Goal: Task Accomplishment & Management: Use online tool/utility

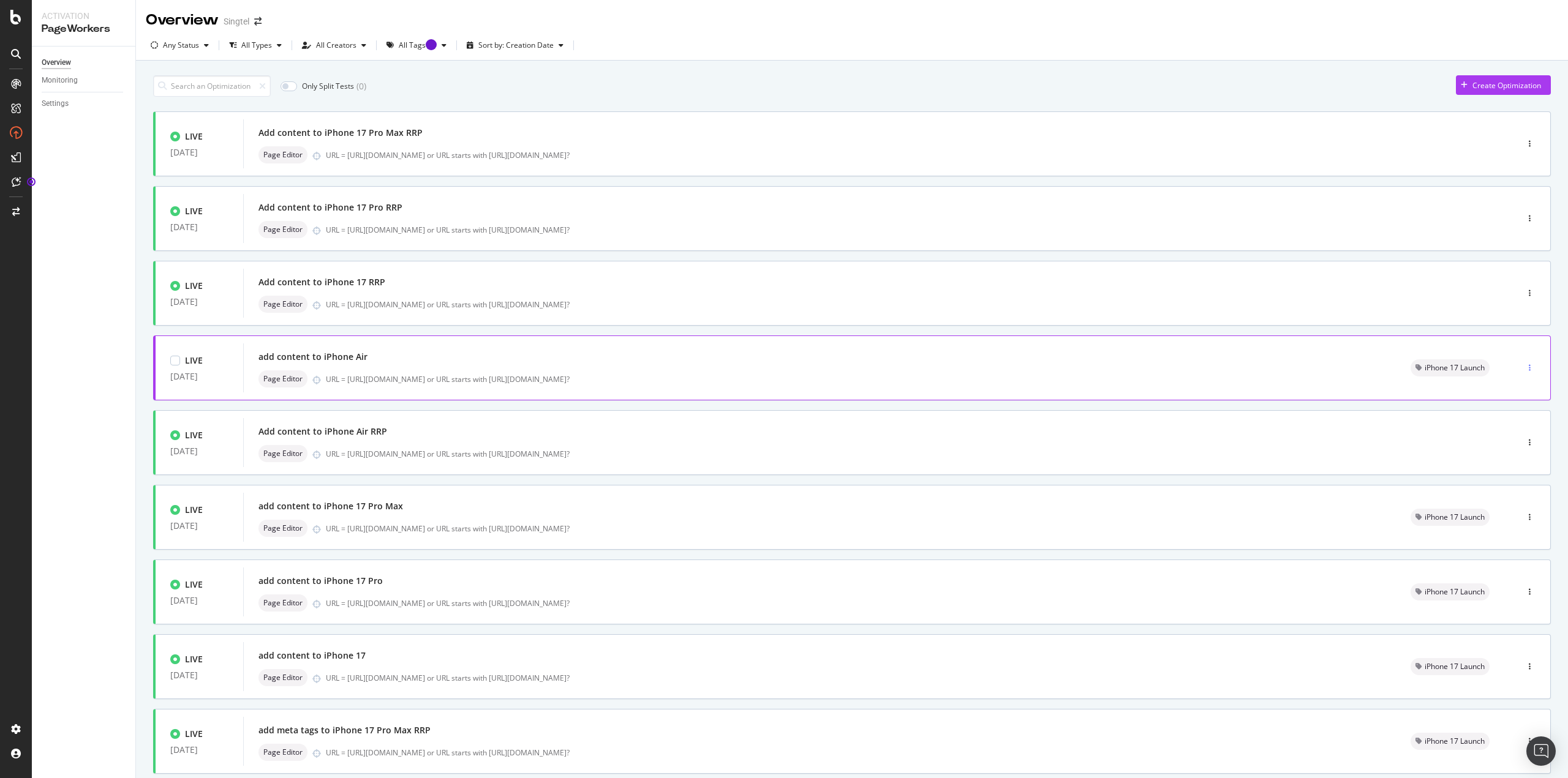
click at [1524, 366] on div "button" at bounding box center [1530, 368] width 12 height 7
click at [1485, 383] on div "Edit" at bounding box center [1500, 391] width 57 height 15
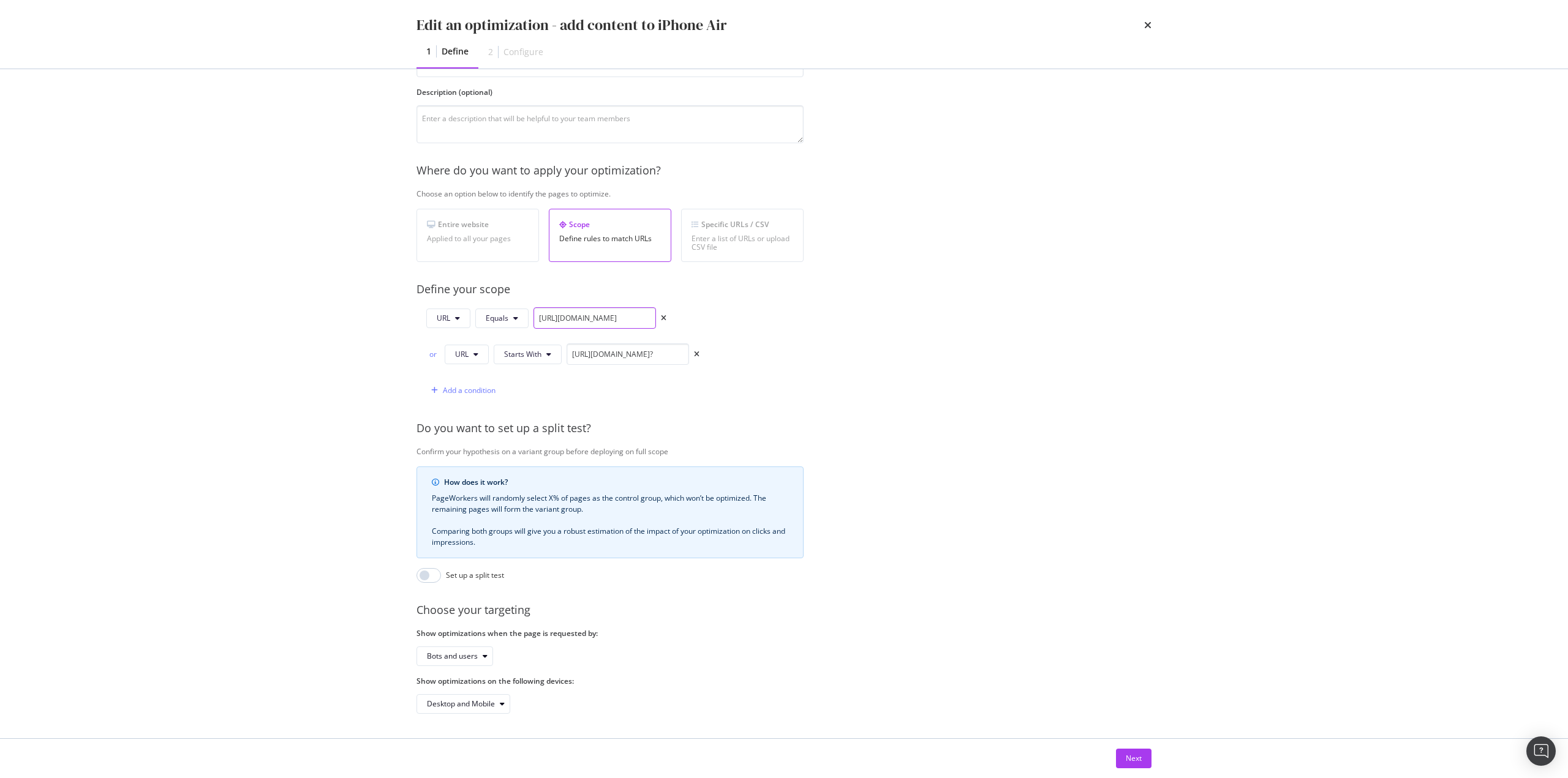
scroll to position [0, 60]
drag, startPoint x: 579, startPoint y: 305, endPoint x: 917, endPoint y: 333, distance: 339.2
click at [919, 333] on div "Provide a name and description to help identify the change that will be made by…" at bounding box center [784, 366] width 735 height 697
click at [929, 331] on div "Provide a name and description to help identify the change that will be made by…" at bounding box center [784, 366] width 735 height 697
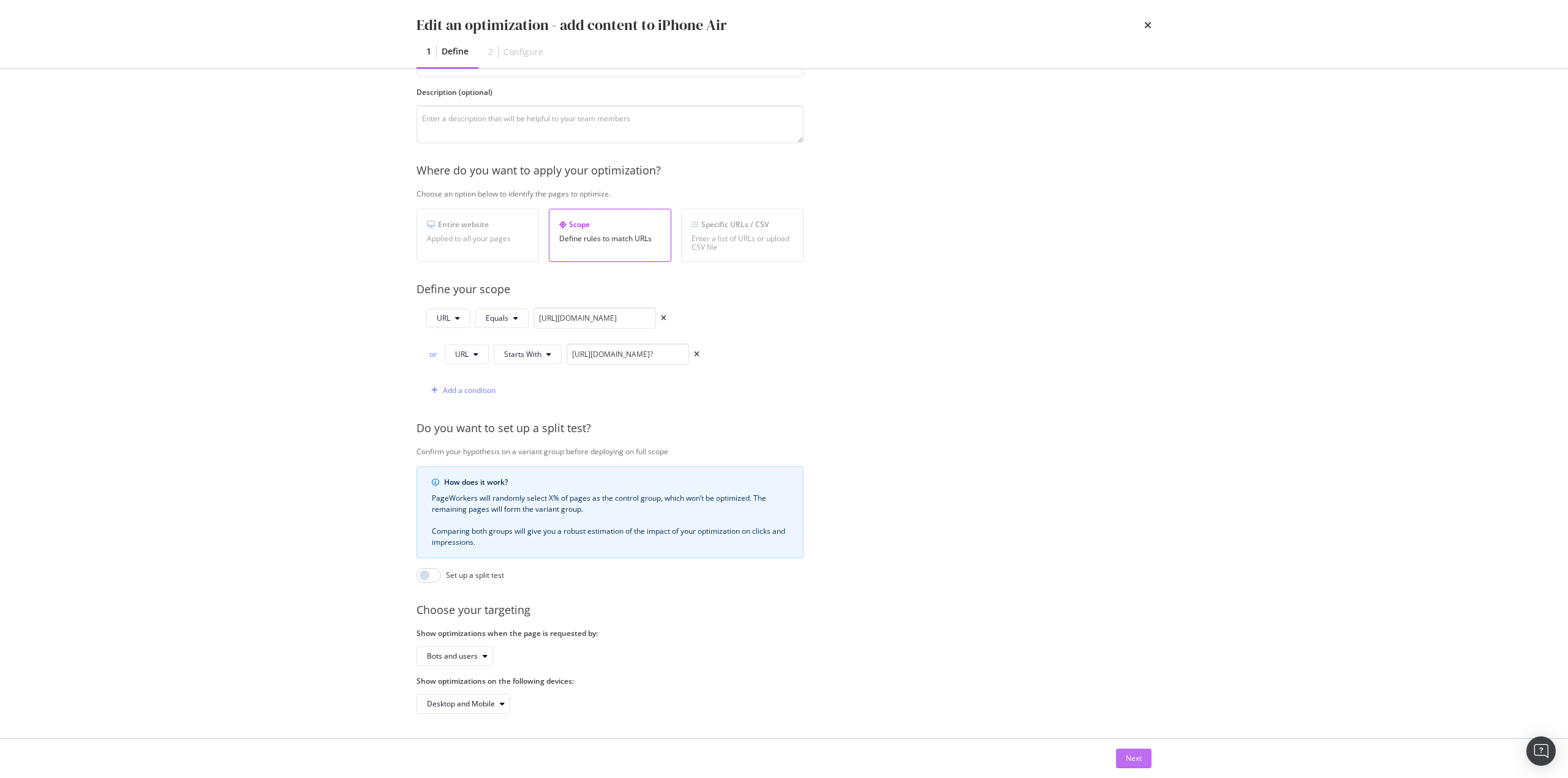
click at [1139, 764] on div "Next" at bounding box center [1134, 758] width 16 height 18
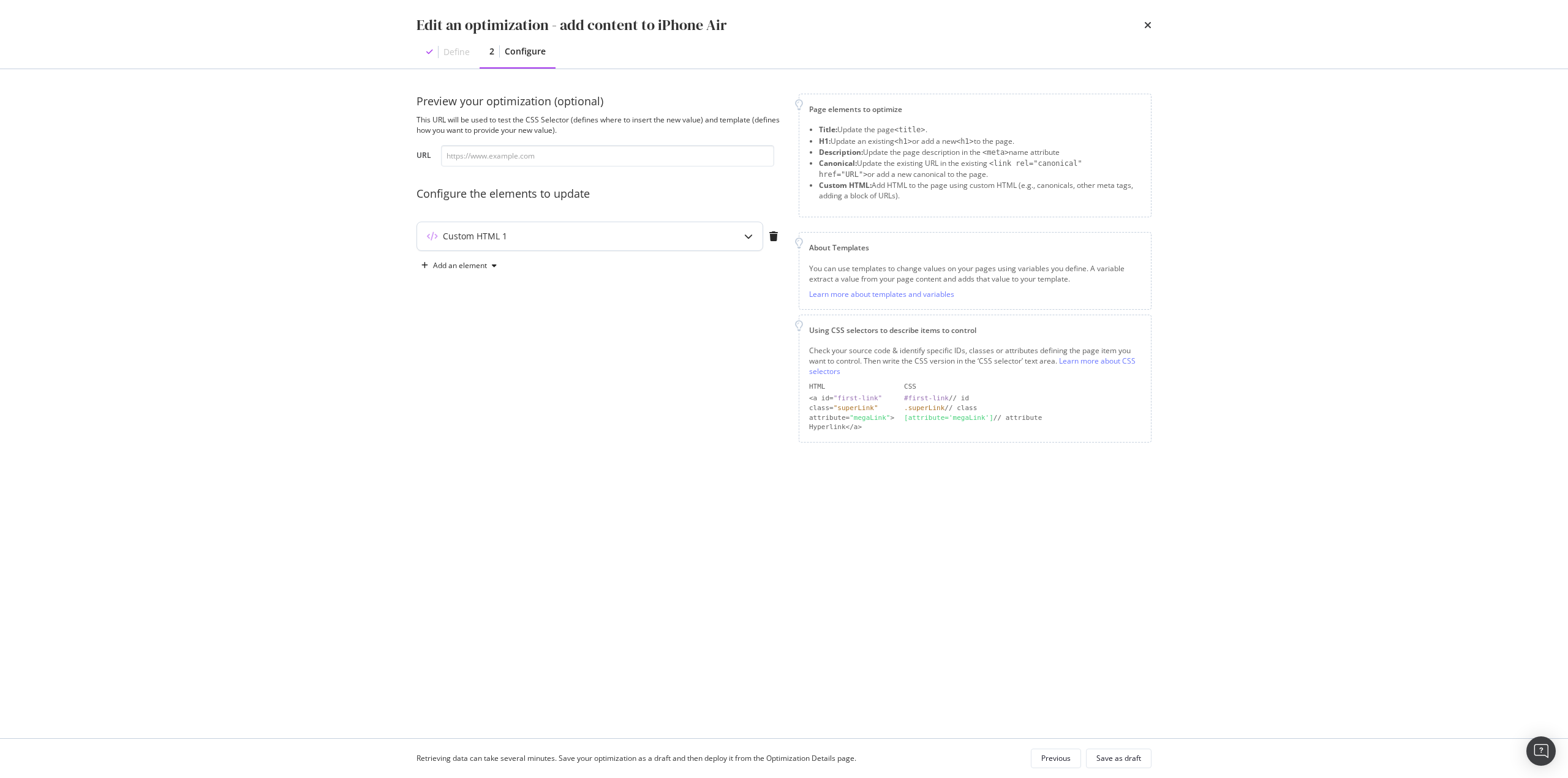
click at [643, 235] on div "Custom HTML 1" at bounding box center [565, 235] width 297 height 12
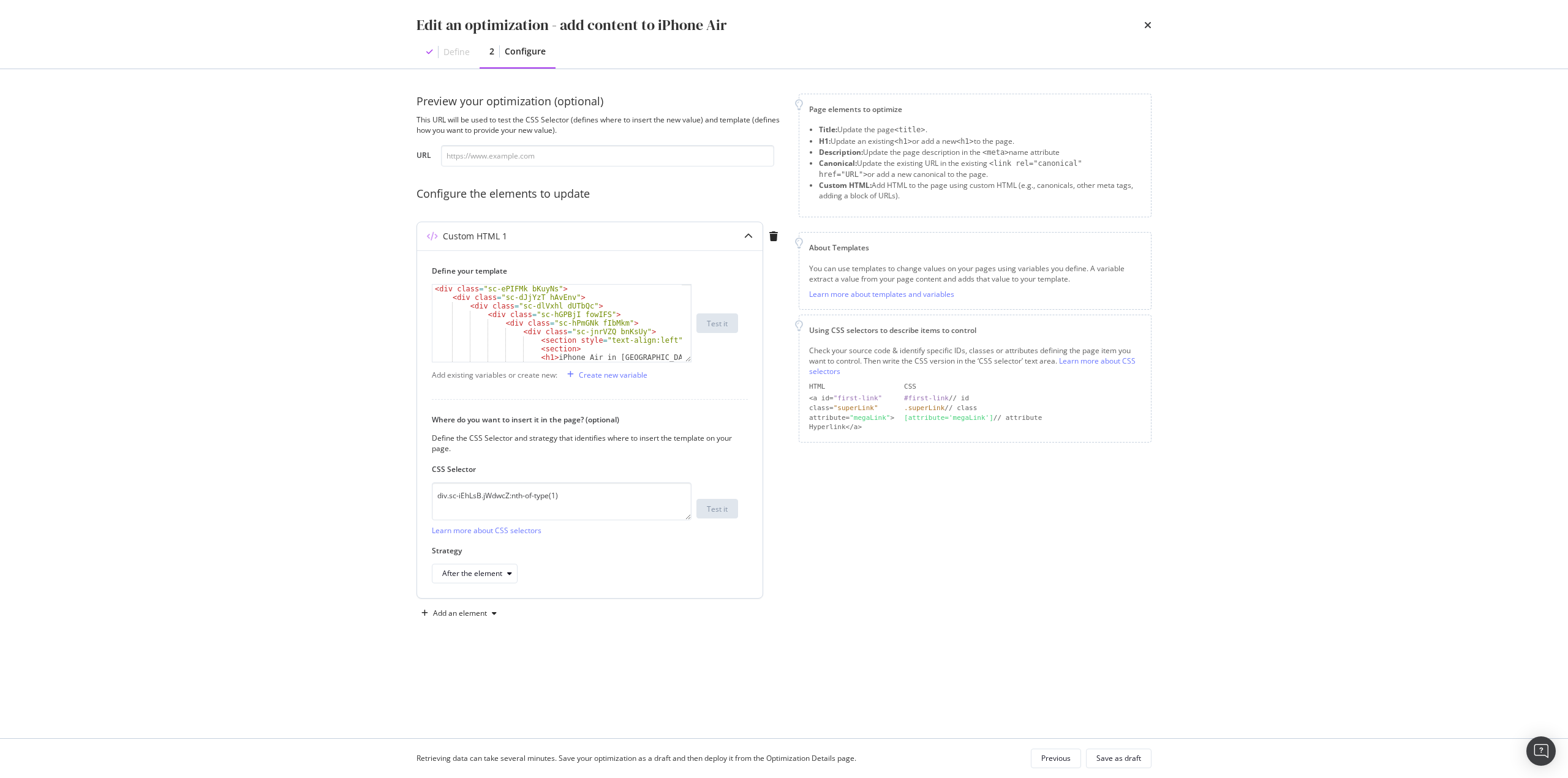
type textarea "<div class="sc-ePIFMk bKuyNs">"
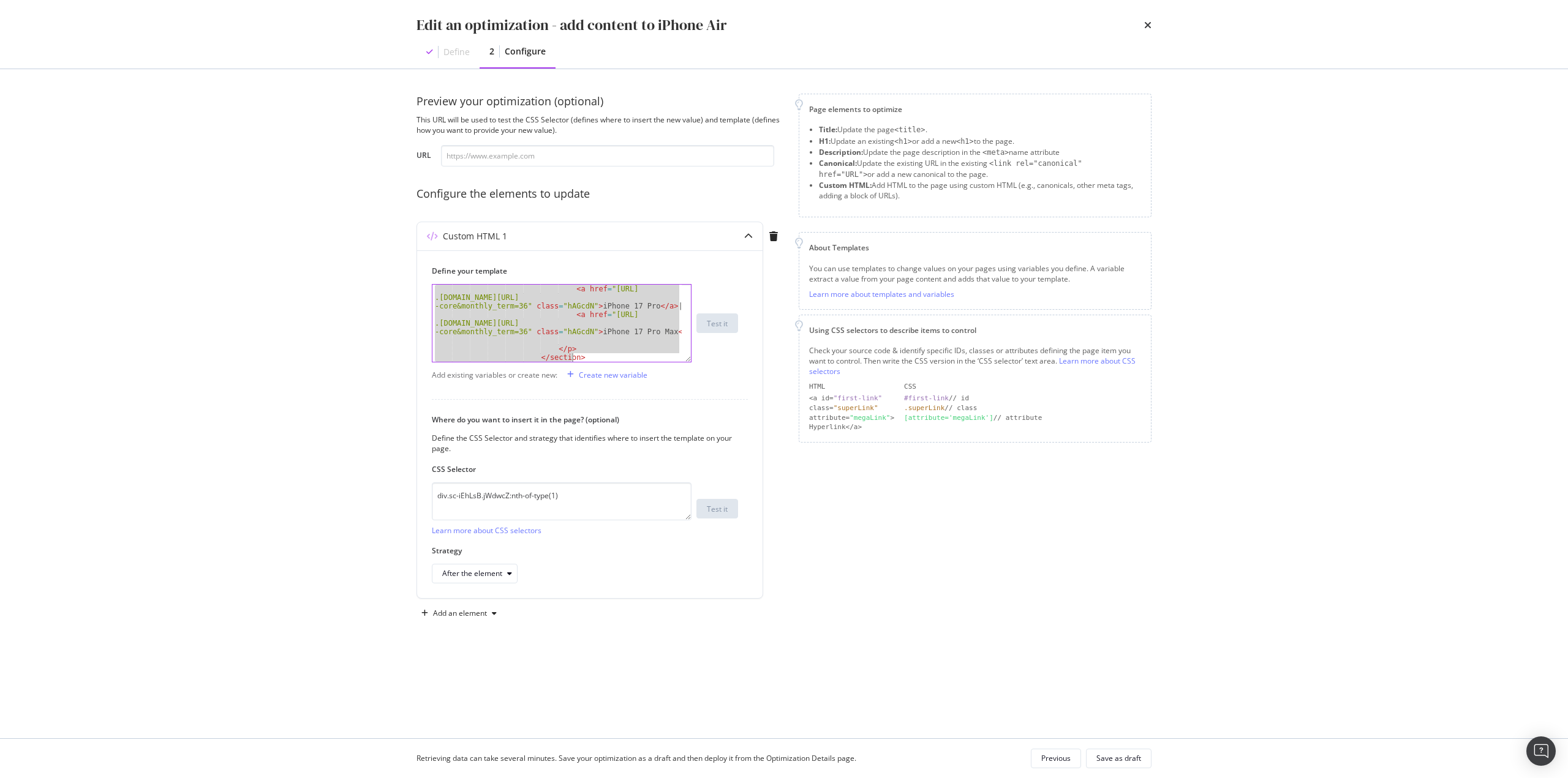
scroll to position [1355, 0]
drag, startPoint x: 435, startPoint y: 290, endPoint x: 847, endPoint y: 733, distance: 605.0
click at [847, 733] on div "Preview your optimization (optional) This URL will be used to test the CSS Sele…" at bounding box center [784, 403] width 784 height 669
click at [603, 230] on div "Custom HTML 1" at bounding box center [565, 235] width 297 height 12
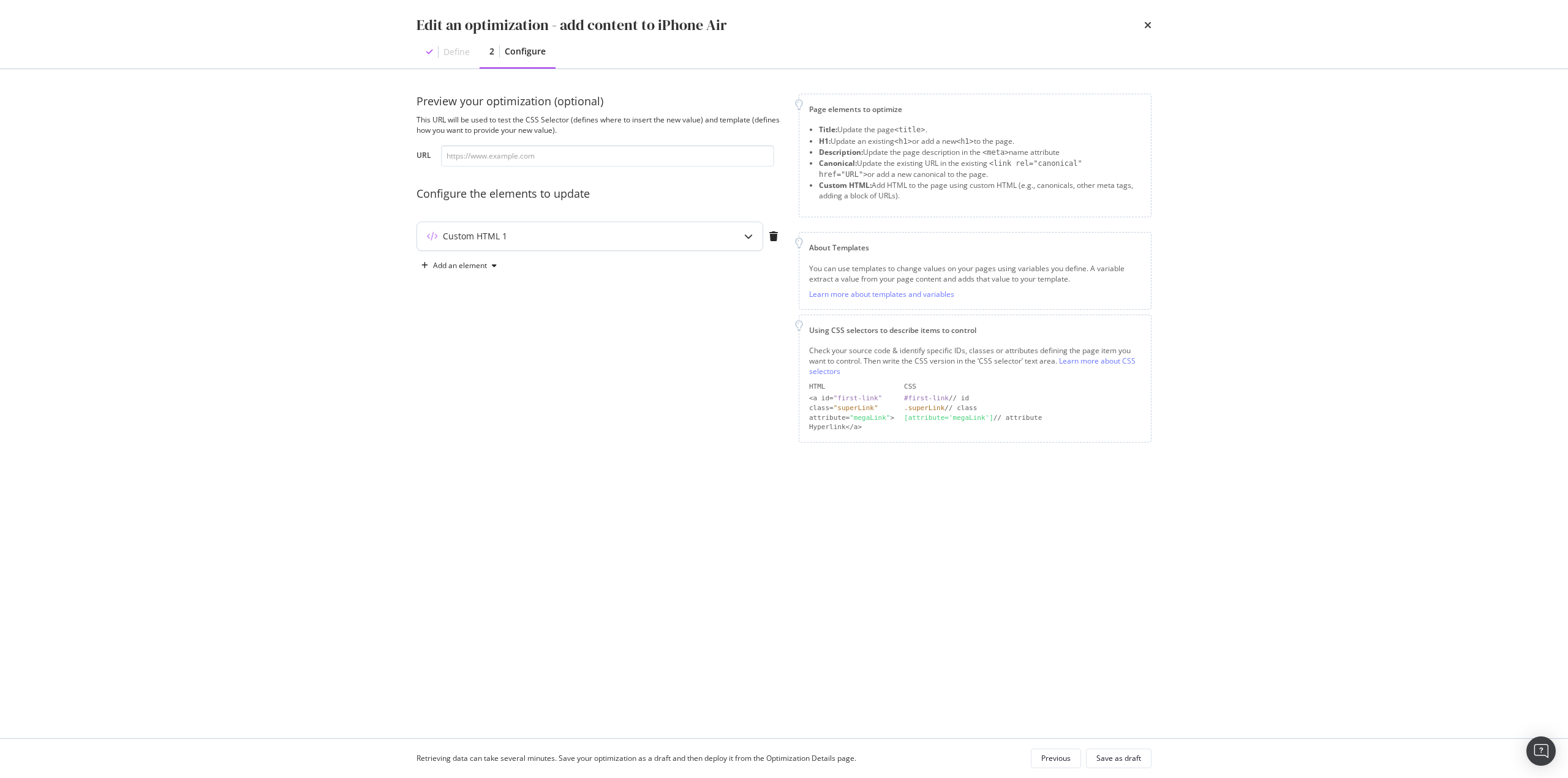
drag, startPoint x: 513, startPoint y: 232, endPoint x: 509, endPoint y: 238, distance: 7.2
click at [515, 232] on div "Custom HTML 1" at bounding box center [565, 235] width 297 height 12
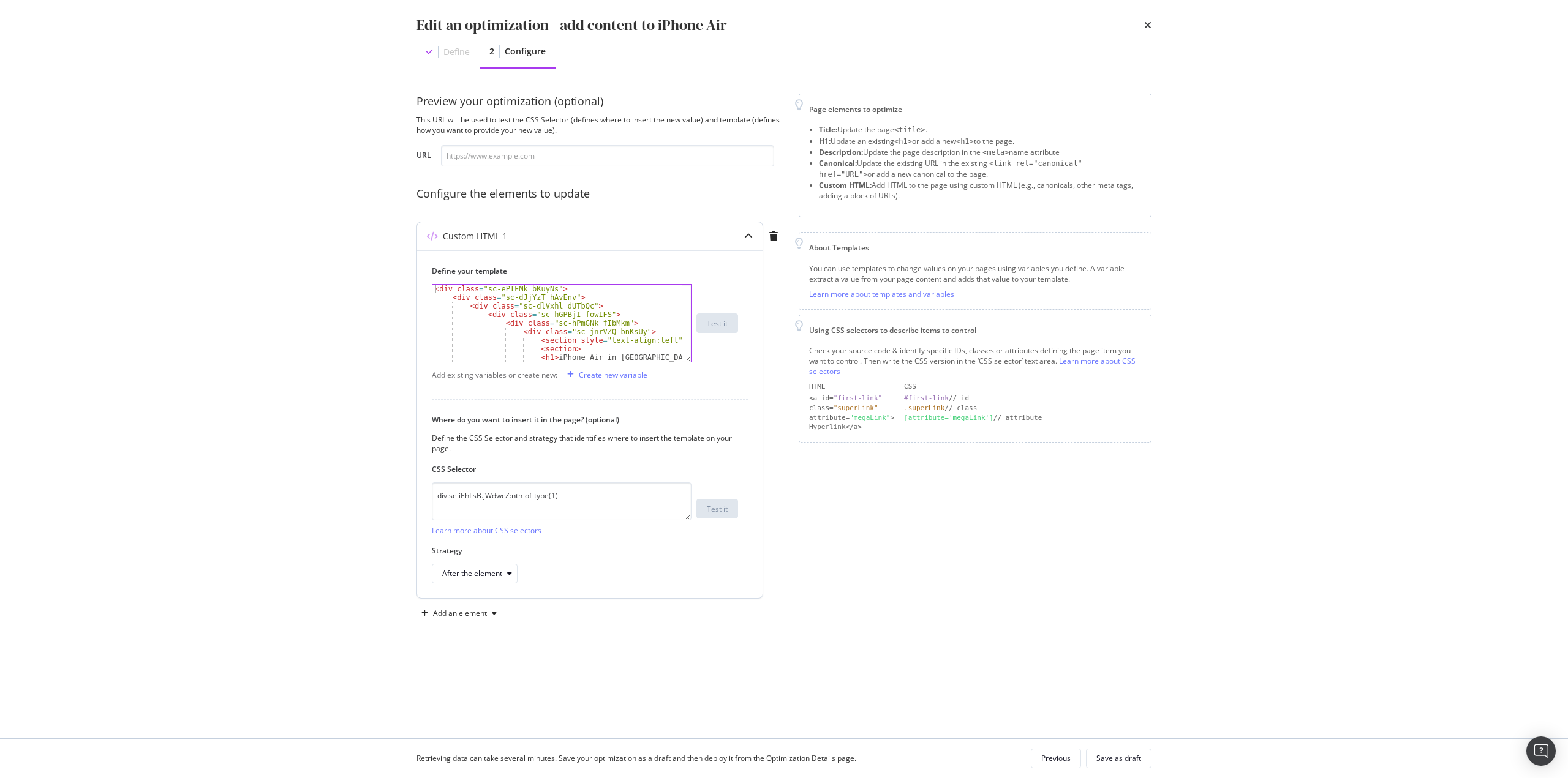
type textarea "<div class="sc-ePIFMk bKuyNs">"
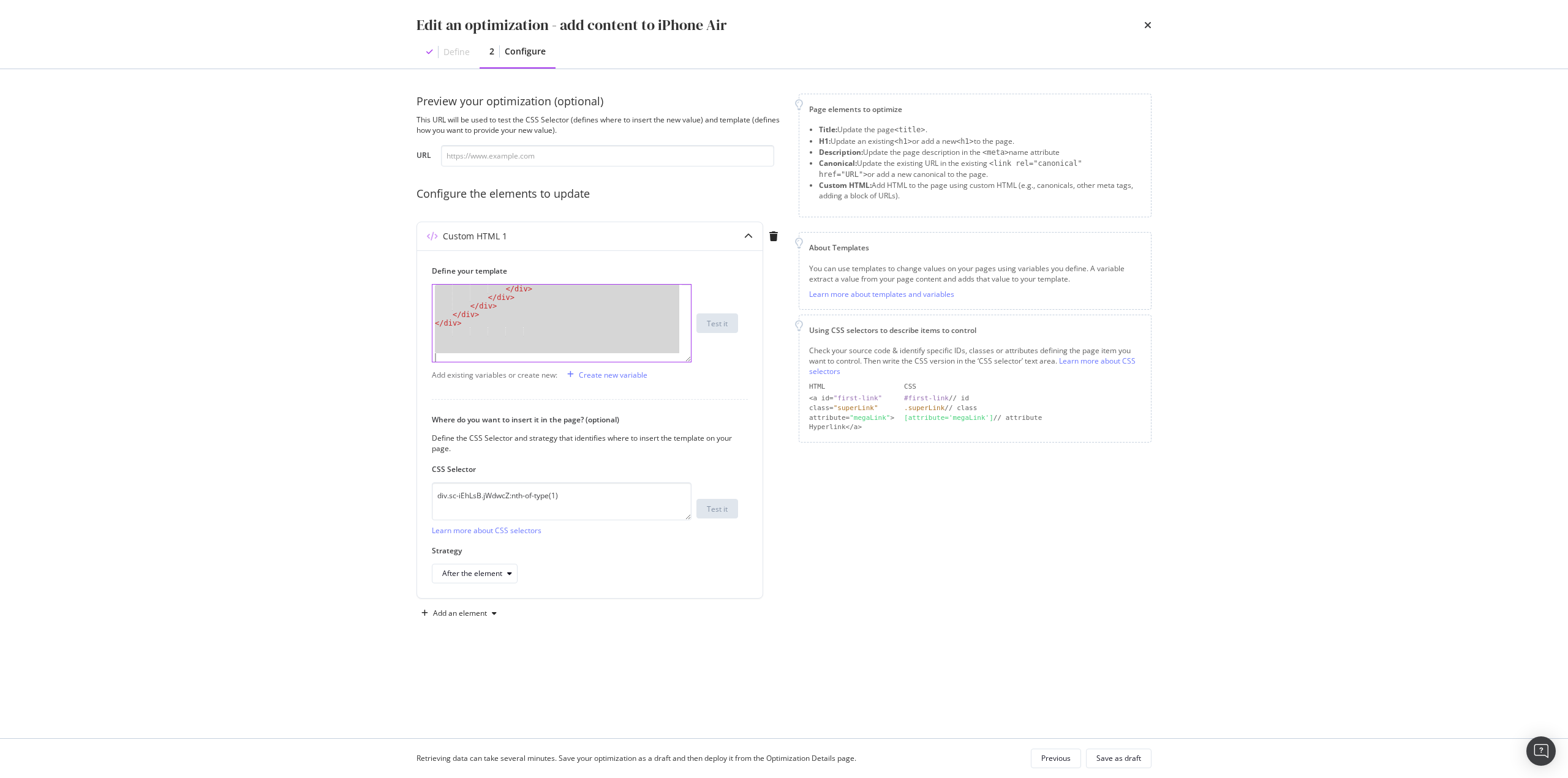
drag, startPoint x: 435, startPoint y: 290, endPoint x: 896, endPoint y: 745, distance: 647.7
click at [861, 718] on div "Preview your optimization (optional) This URL will be used to test the CSS Sele…" at bounding box center [784, 403] width 784 height 669
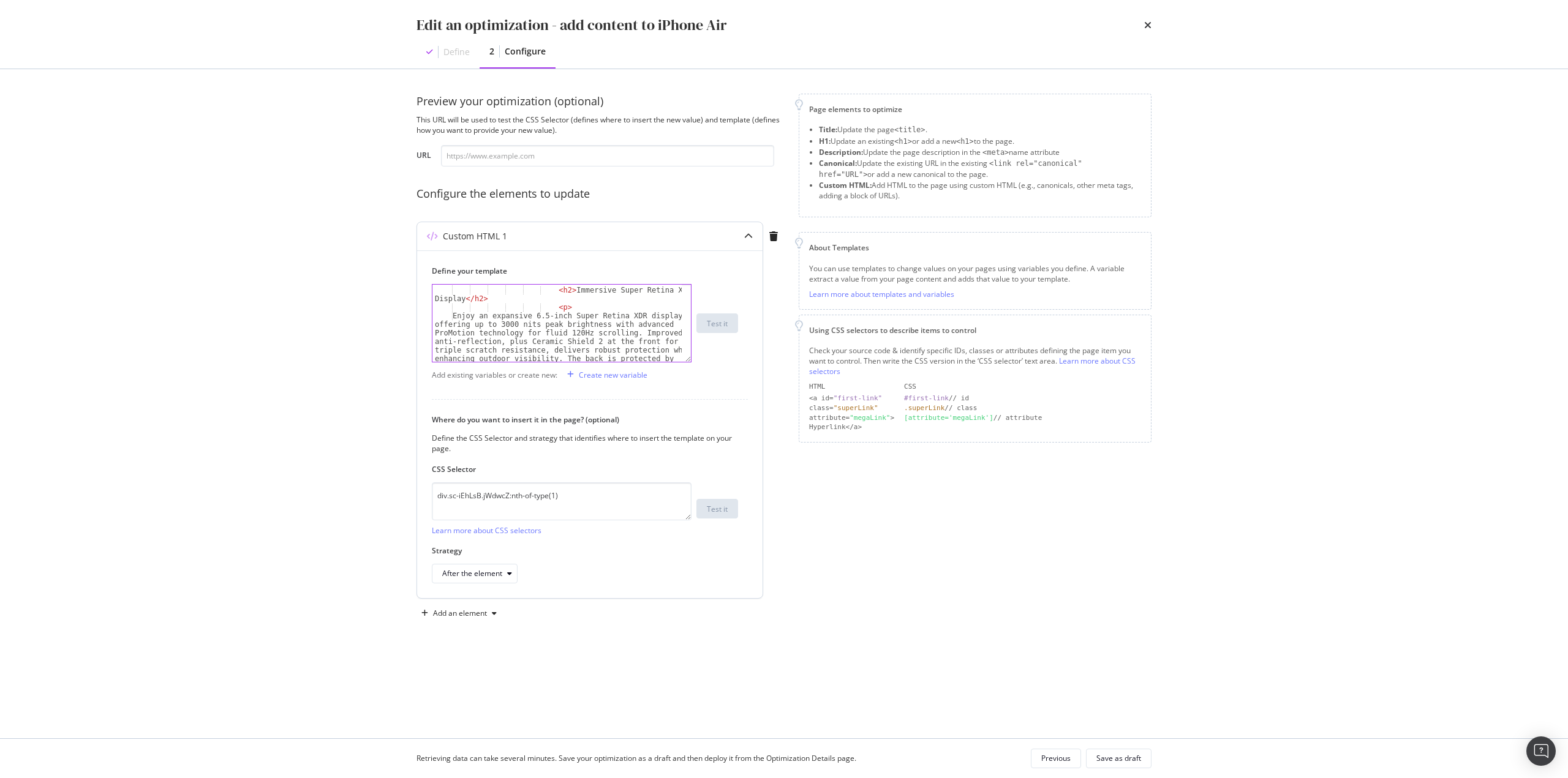
scroll to position [0, 0]
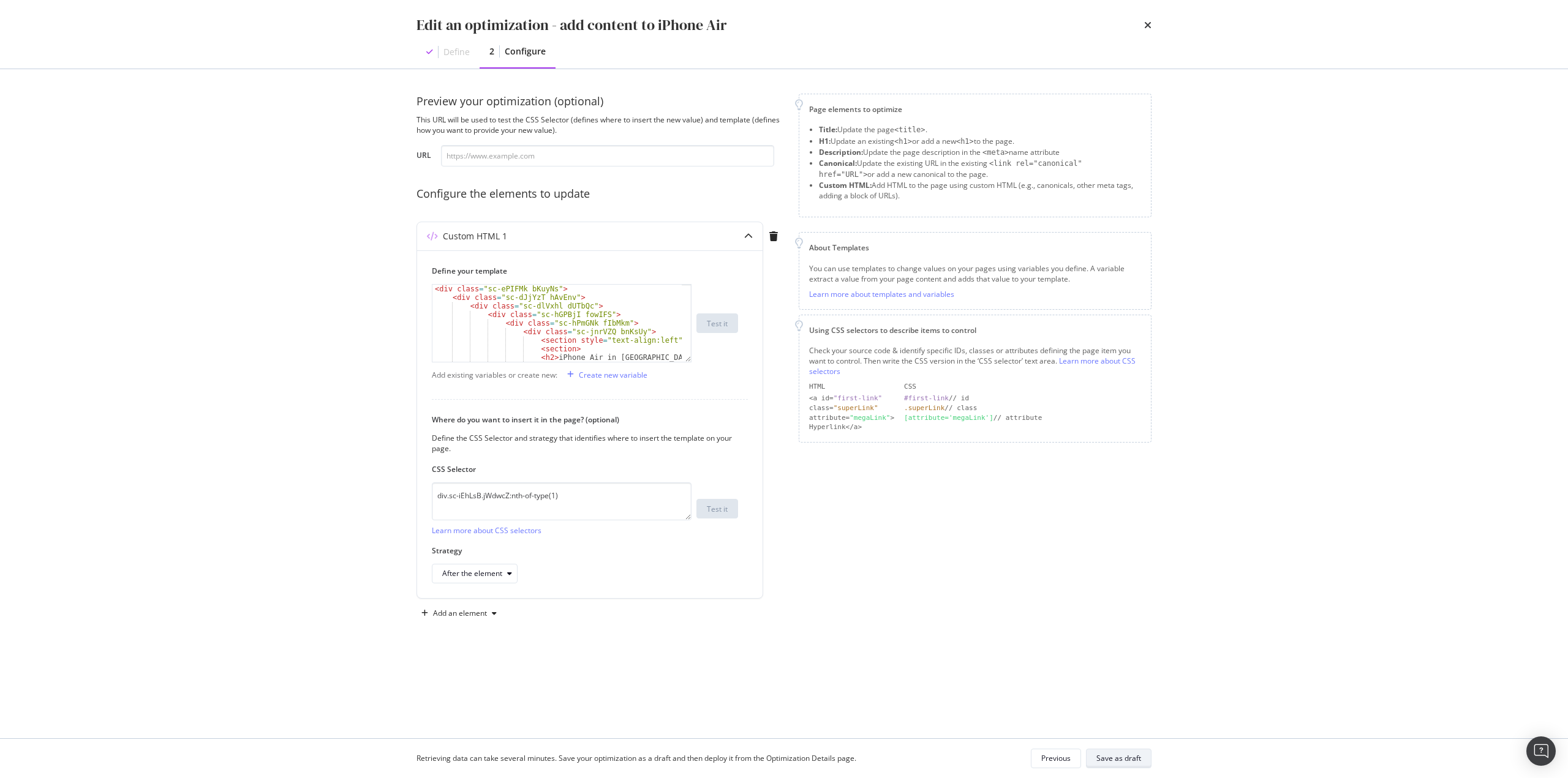
click at [1130, 754] on div "Save as draft" at bounding box center [1119, 758] width 45 height 10
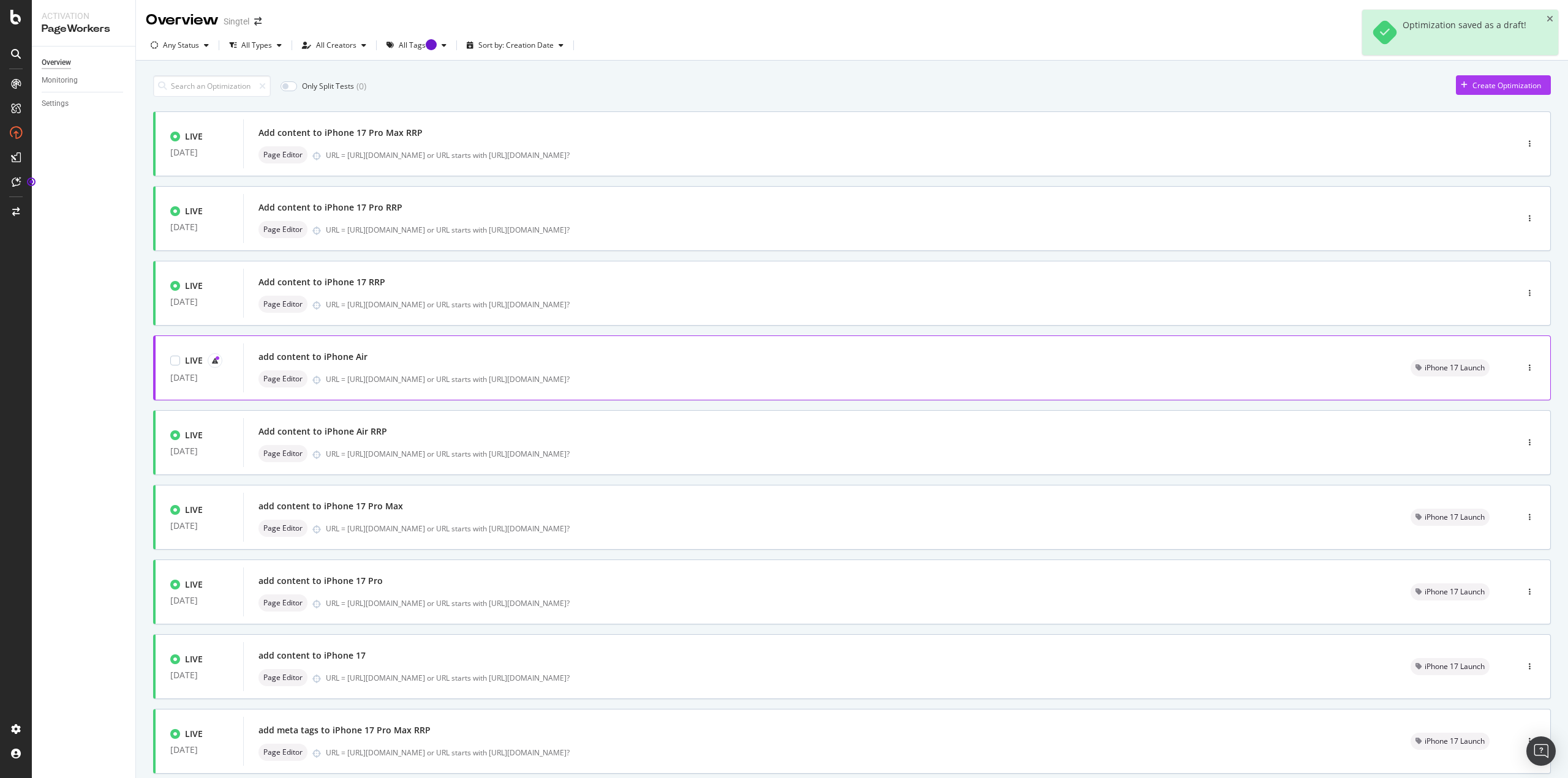
click at [638, 371] on div "Page Editor URL = [URL][DOMAIN_NAME] or URL starts with [URL][DOMAIN_NAME]?" at bounding box center [820, 379] width 1123 height 18
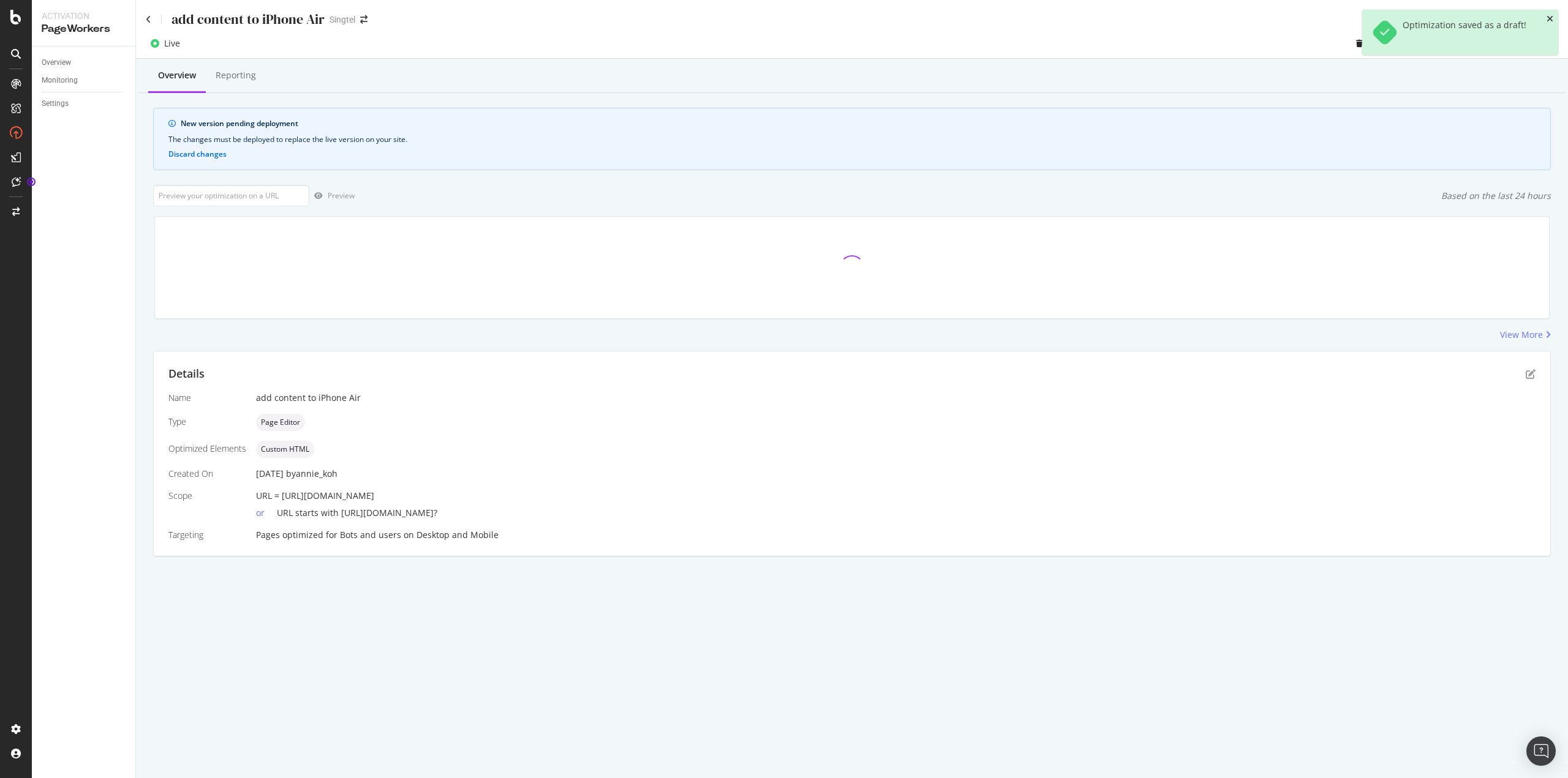
click at [1550, 18] on icon "close toast" at bounding box center [1550, 18] width 6 height 9
click at [149, 18] on icon at bounding box center [148, 19] width 6 height 9
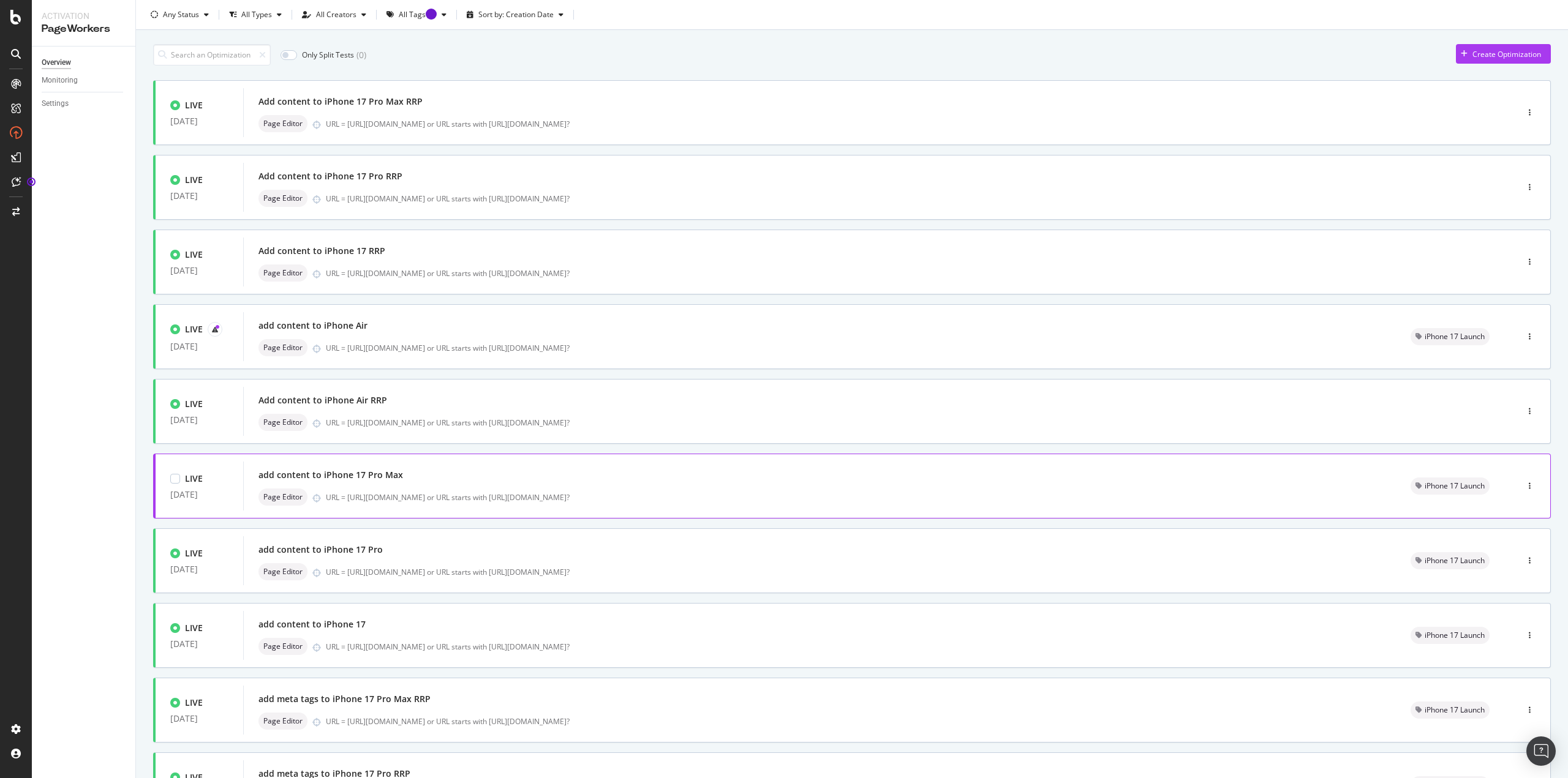
scroll to position [61, 0]
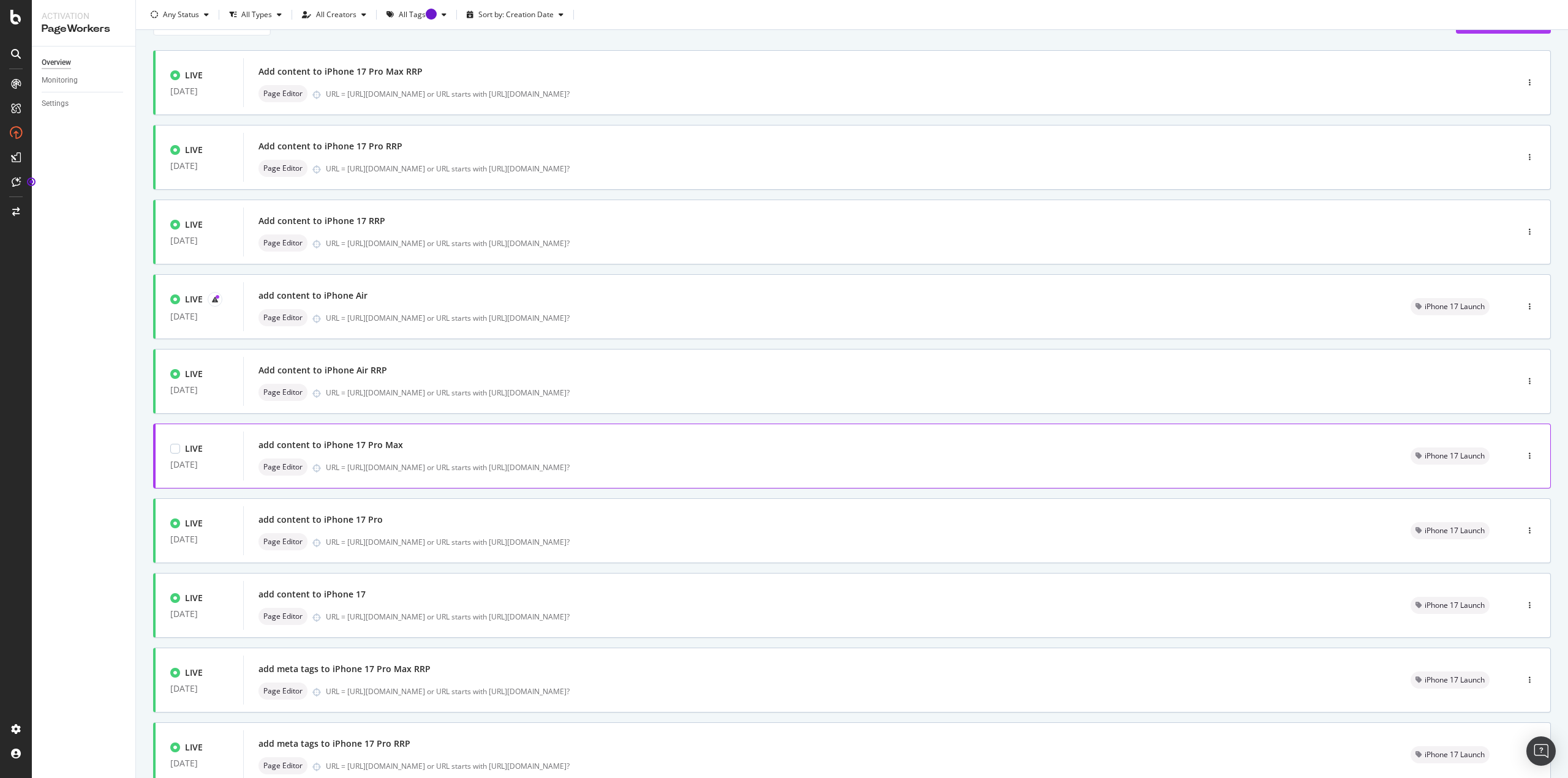
click at [675, 453] on div "add content to iPhone 17 Pro Max" at bounding box center [820, 445] width 1123 height 18
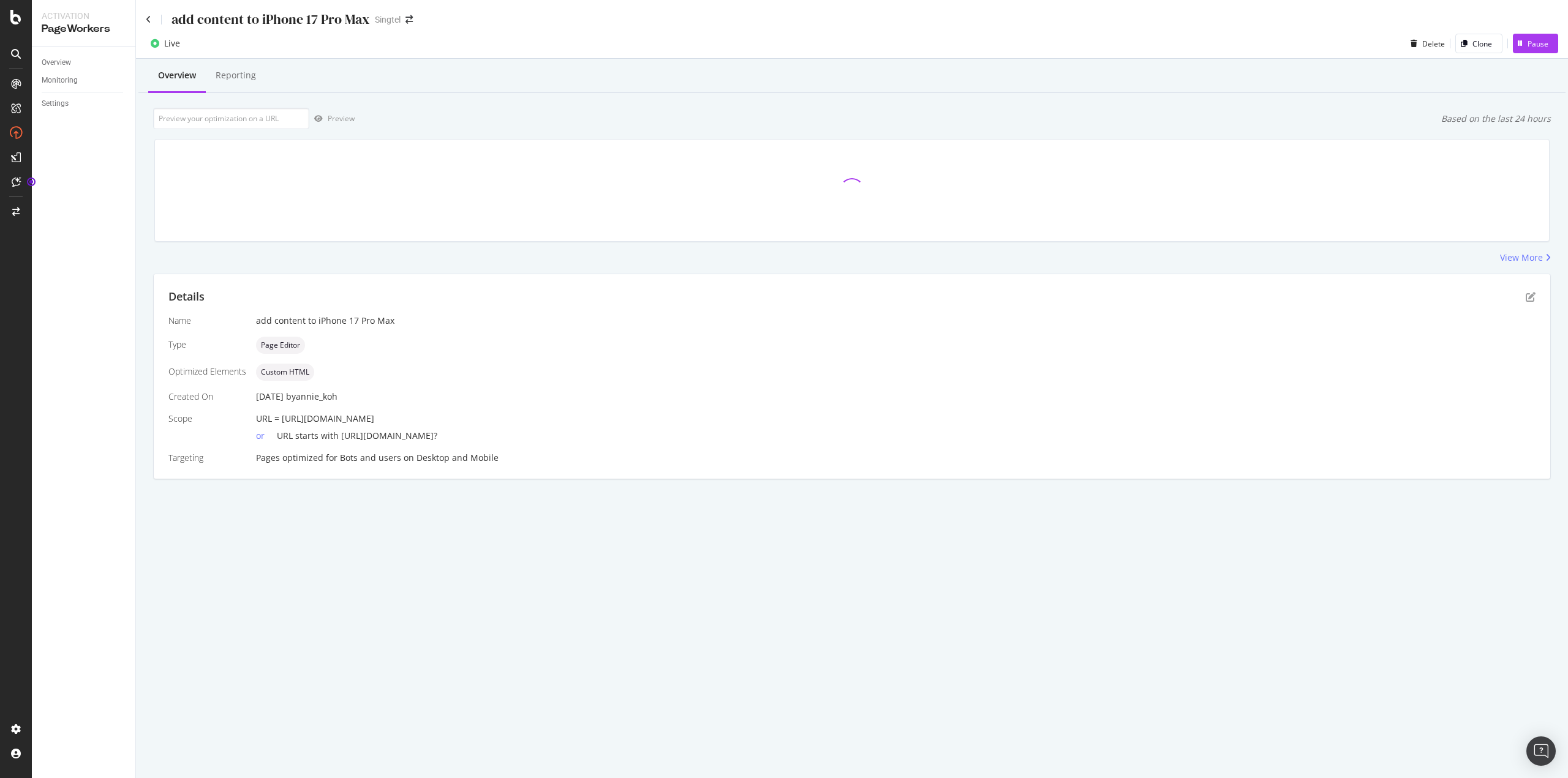
click at [1523, 296] on div "Details" at bounding box center [852, 297] width 1367 height 16
click at [1531, 297] on icon "pen-to-square" at bounding box center [1531, 297] width 10 height 10
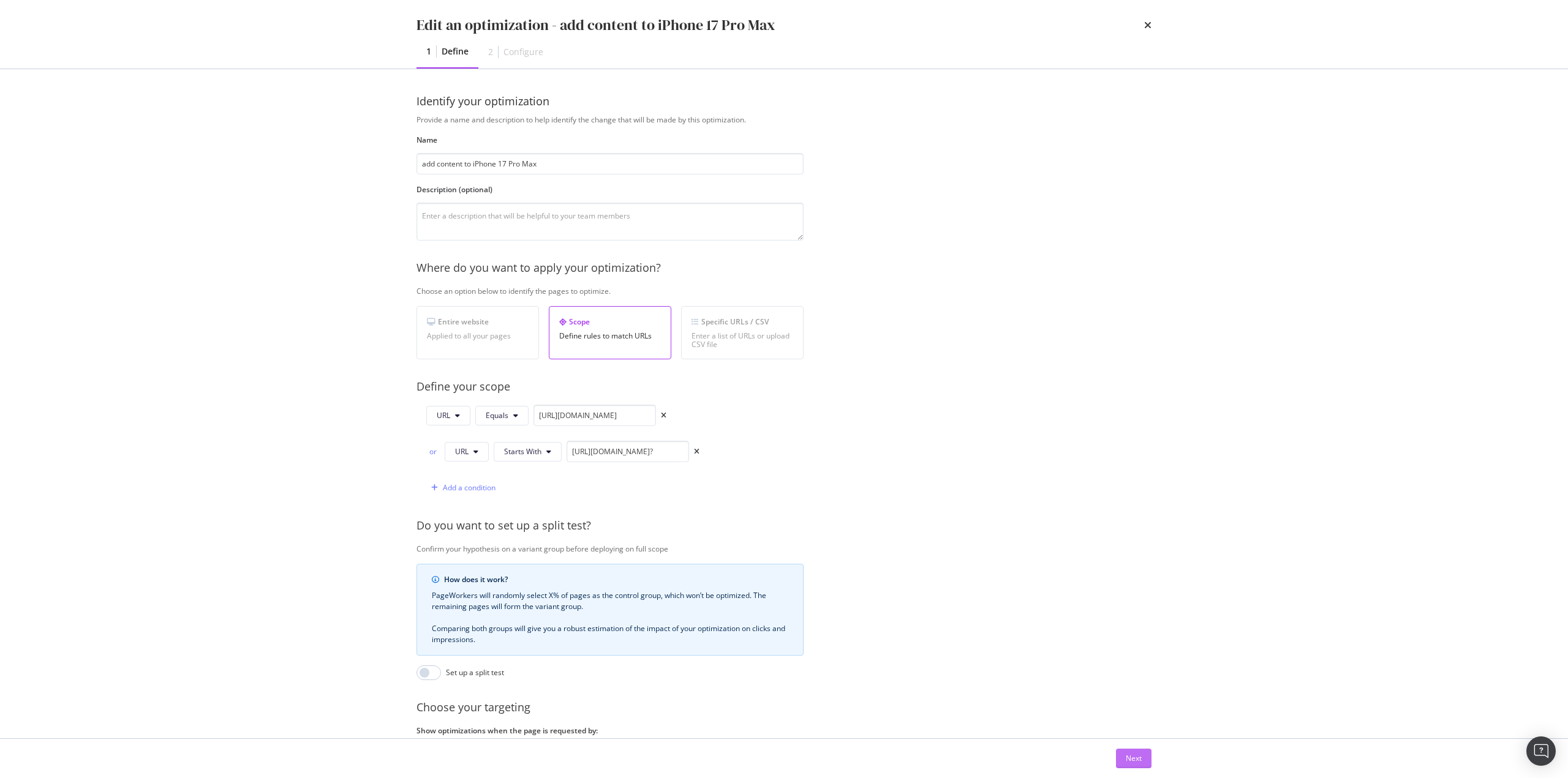
click at [1129, 754] on div "Next" at bounding box center [1134, 758] width 16 height 10
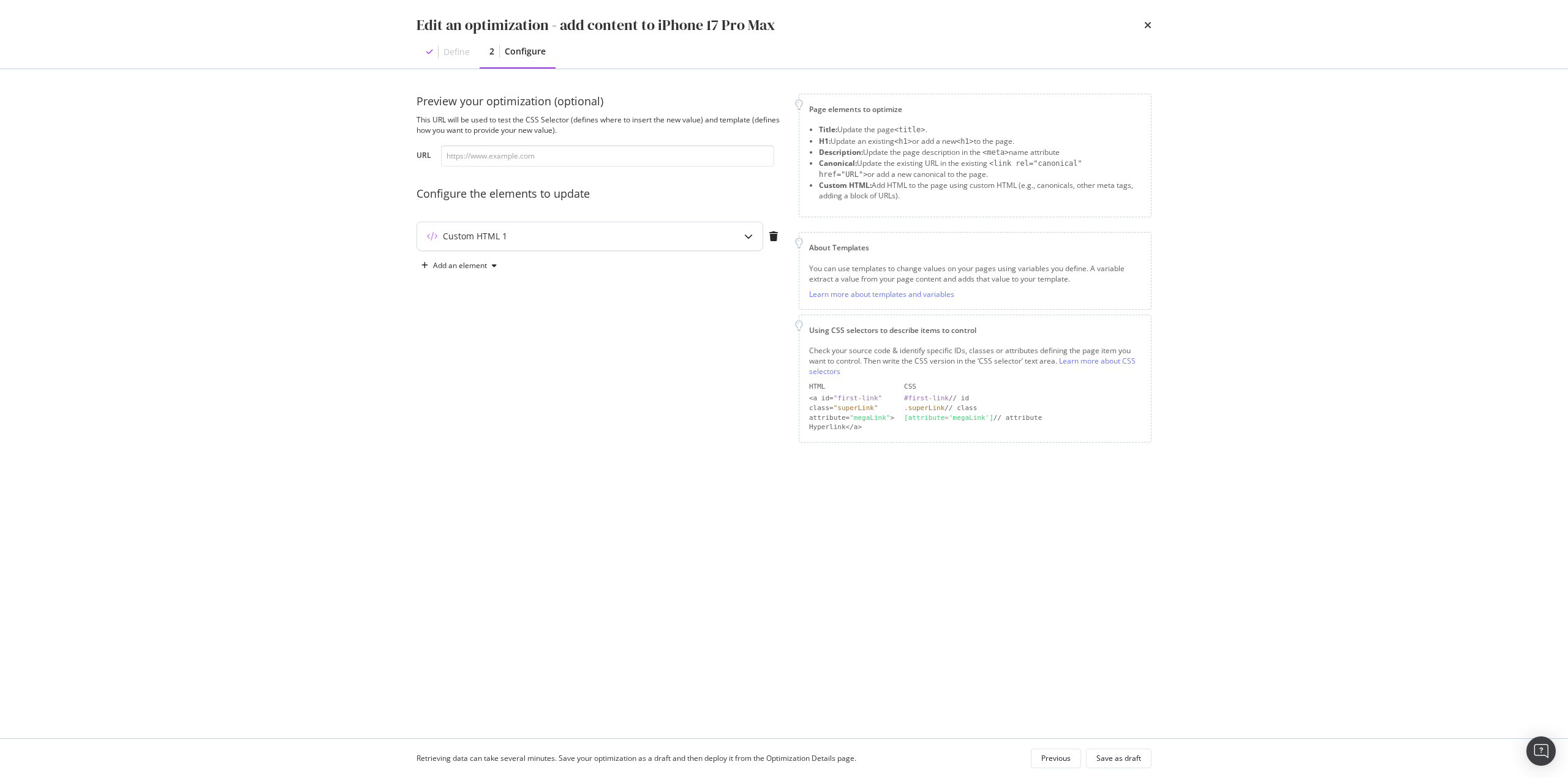
click at [616, 222] on div "Custom HTML 1" at bounding box center [590, 235] width 345 height 28
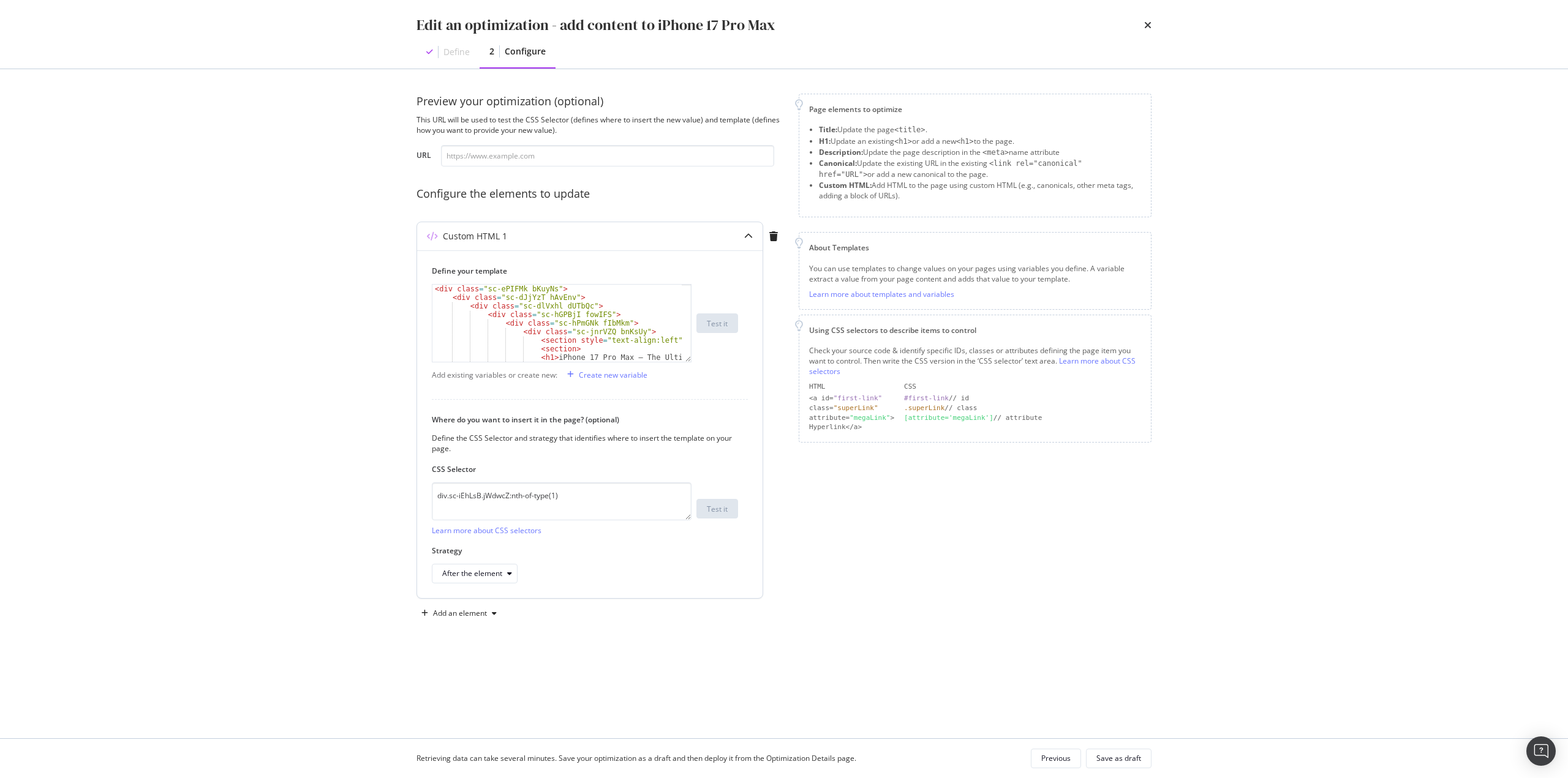
click at [431, 286] on div "Define your template < div class = "sc-ePIFMk bKuyNs" > < div class = "sc-dJjYz…" at bounding box center [590, 424] width 345 height 348
type textarea "<div class="sc-ePIFMk bKuyNs">"
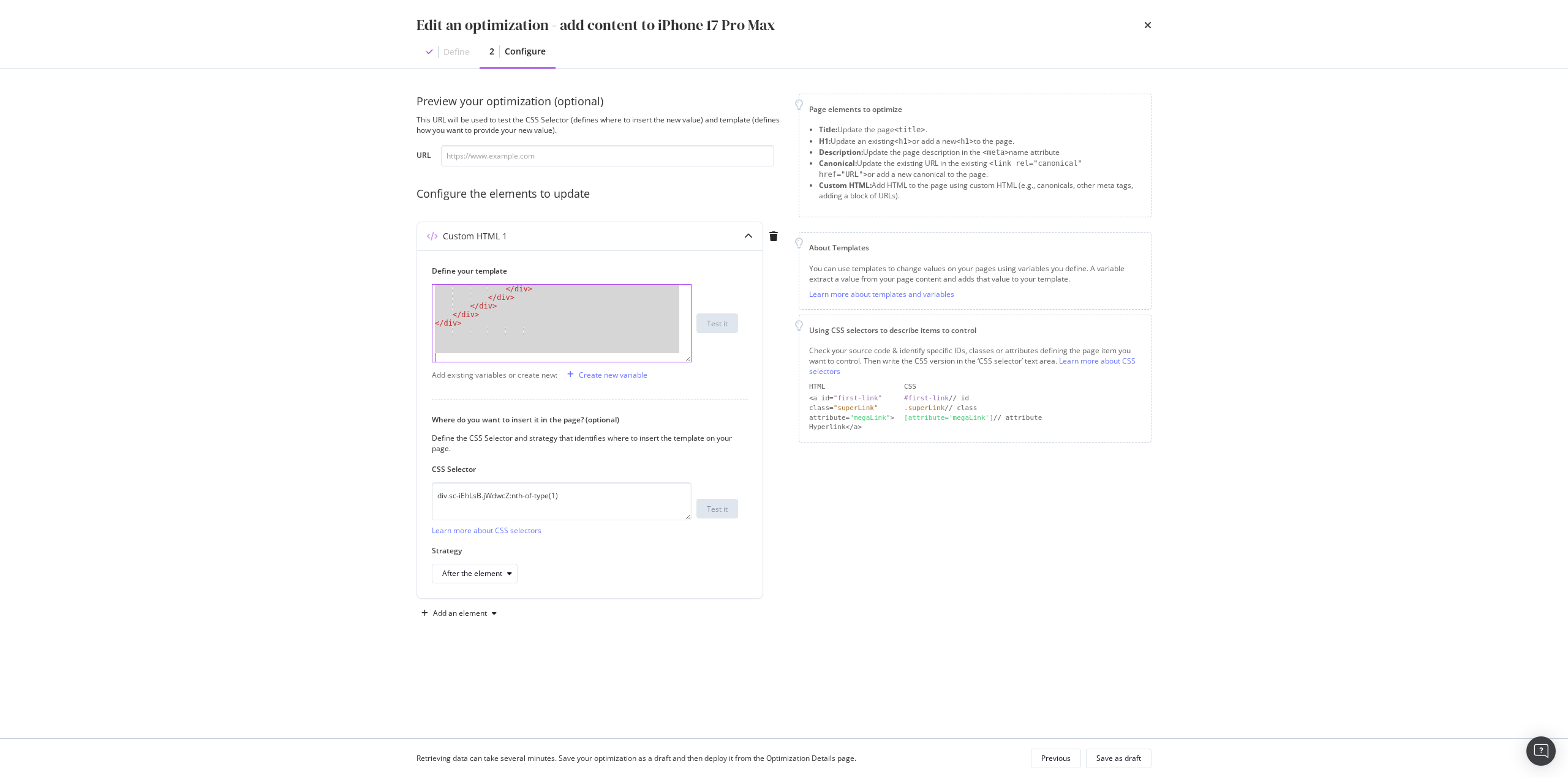
scroll to position [1363, 0]
drag, startPoint x: 435, startPoint y: 290, endPoint x: 700, endPoint y: 825, distance: 597.0
click at [700, 778] on html "Activation PageWorkers Overview Monitoring Settings add content to iPhone 17 Pr…" at bounding box center [784, 389] width 1568 height 778
click at [1150, 20] on icon "times" at bounding box center [1148, 25] width 7 height 10
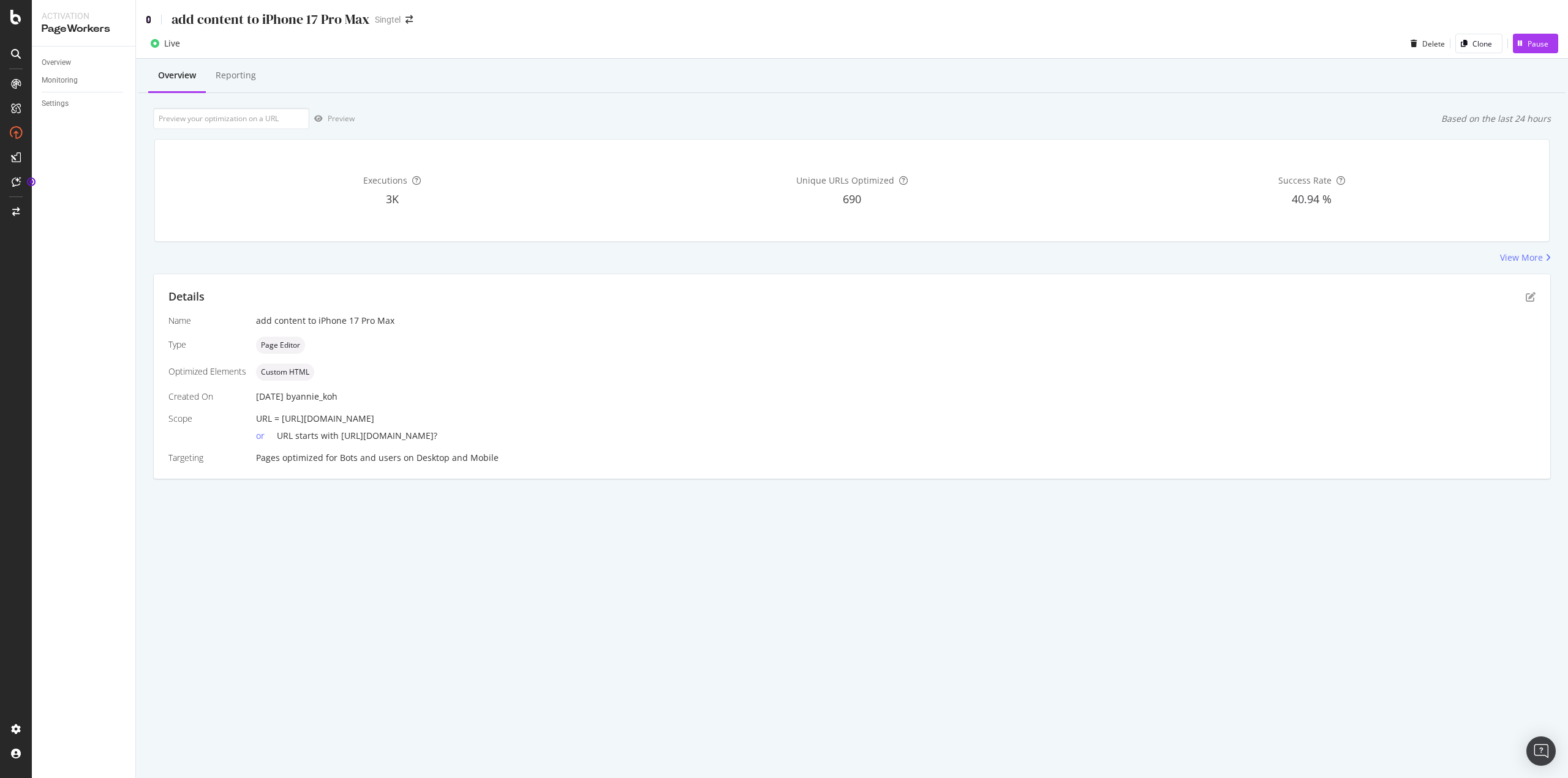
click at [146, 18] on icon at bounding box center [148, 19] width 6 height 9
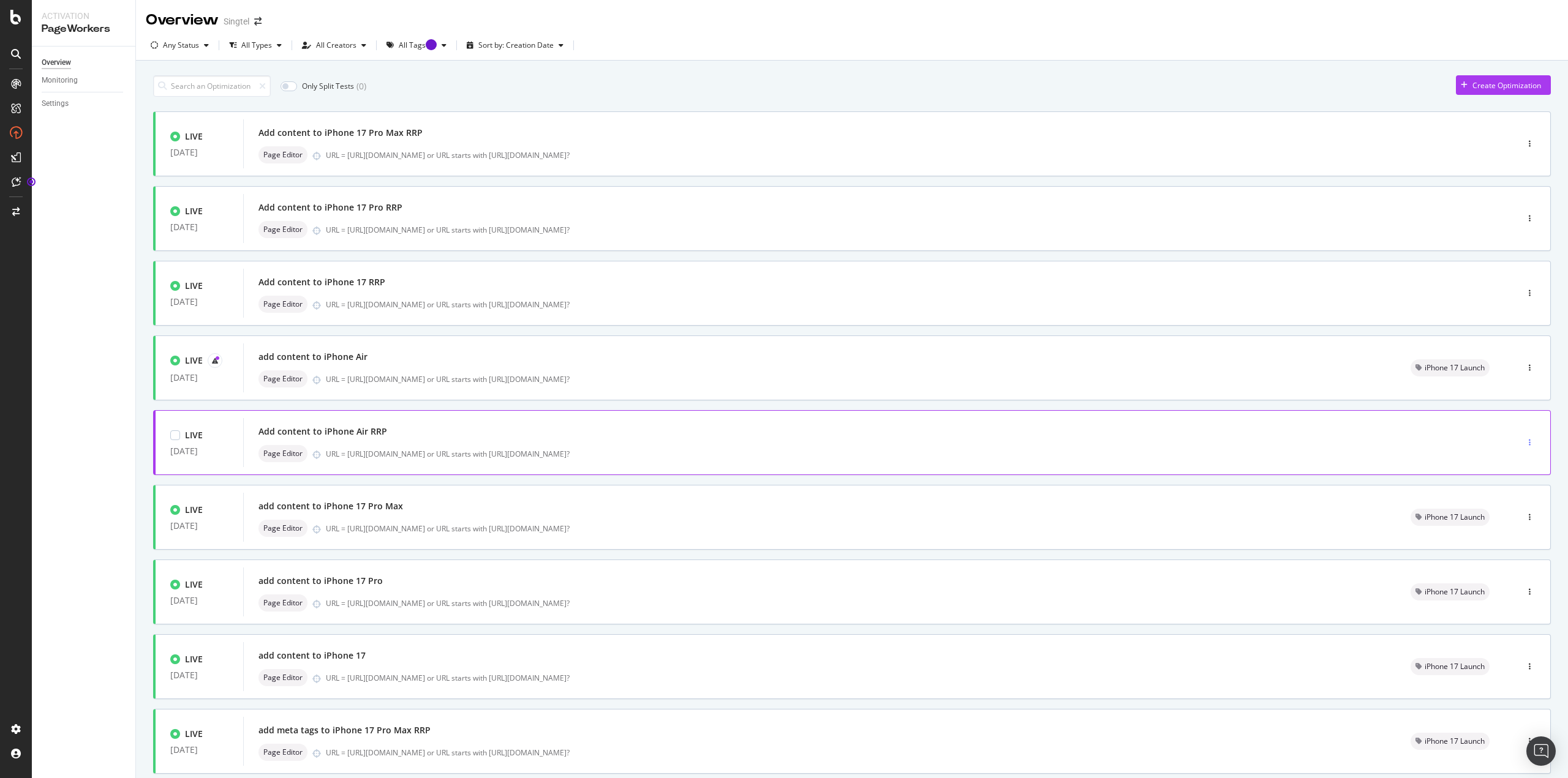
click at [1524, 441] on div "button" at bounding box center [1530, 442] width 12 height 7
click at [1515, 505] on div "Tags" at bounding box center [1500, 506] width 57 height 15
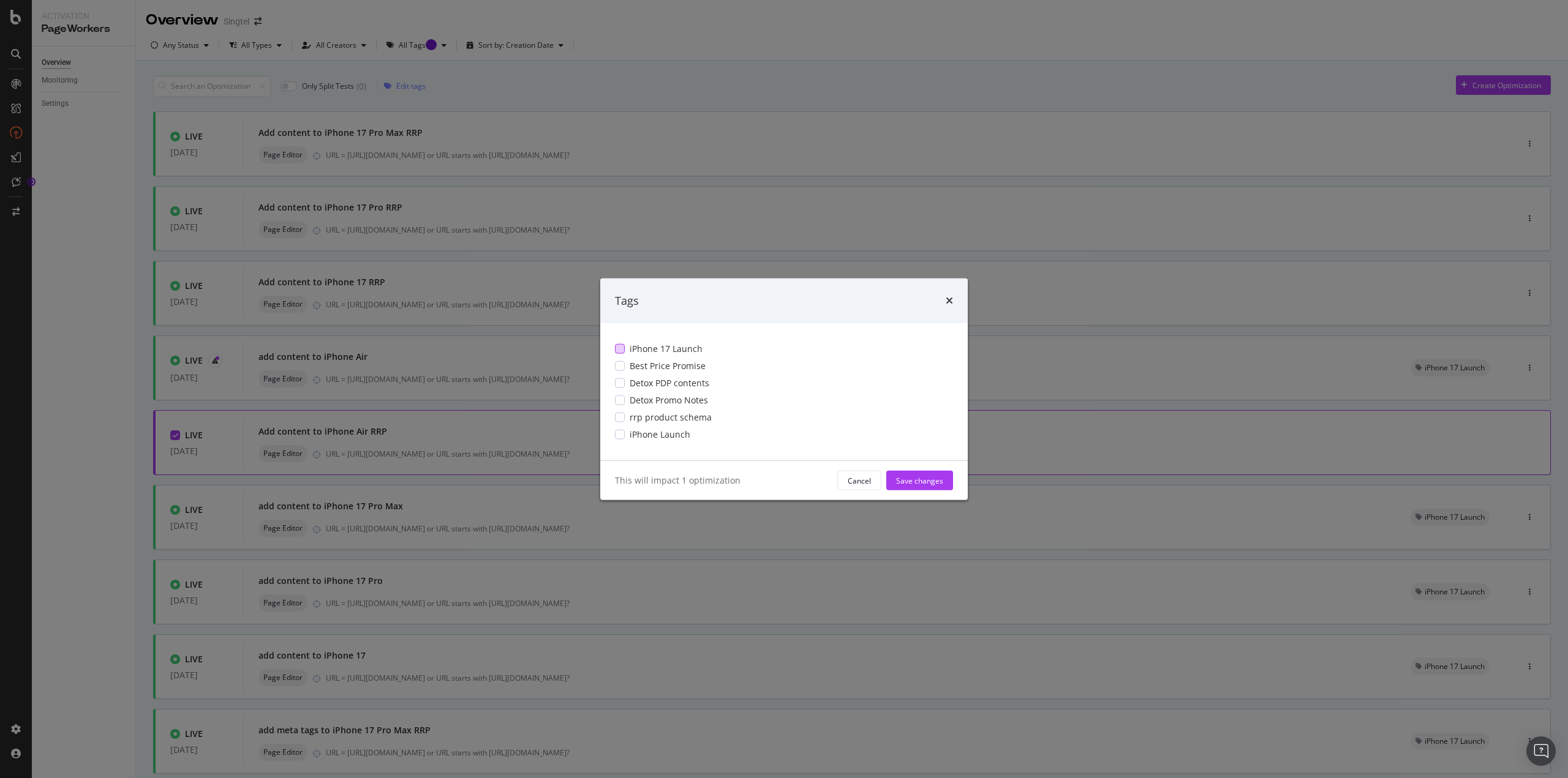
click at [673, 349] on span "iPhone 17 Launch" at bounding box center [666, 348] width 73 height 12
click at [946, 477] on button "Save changes" at bounding box center [920, 480] width 67 height 20
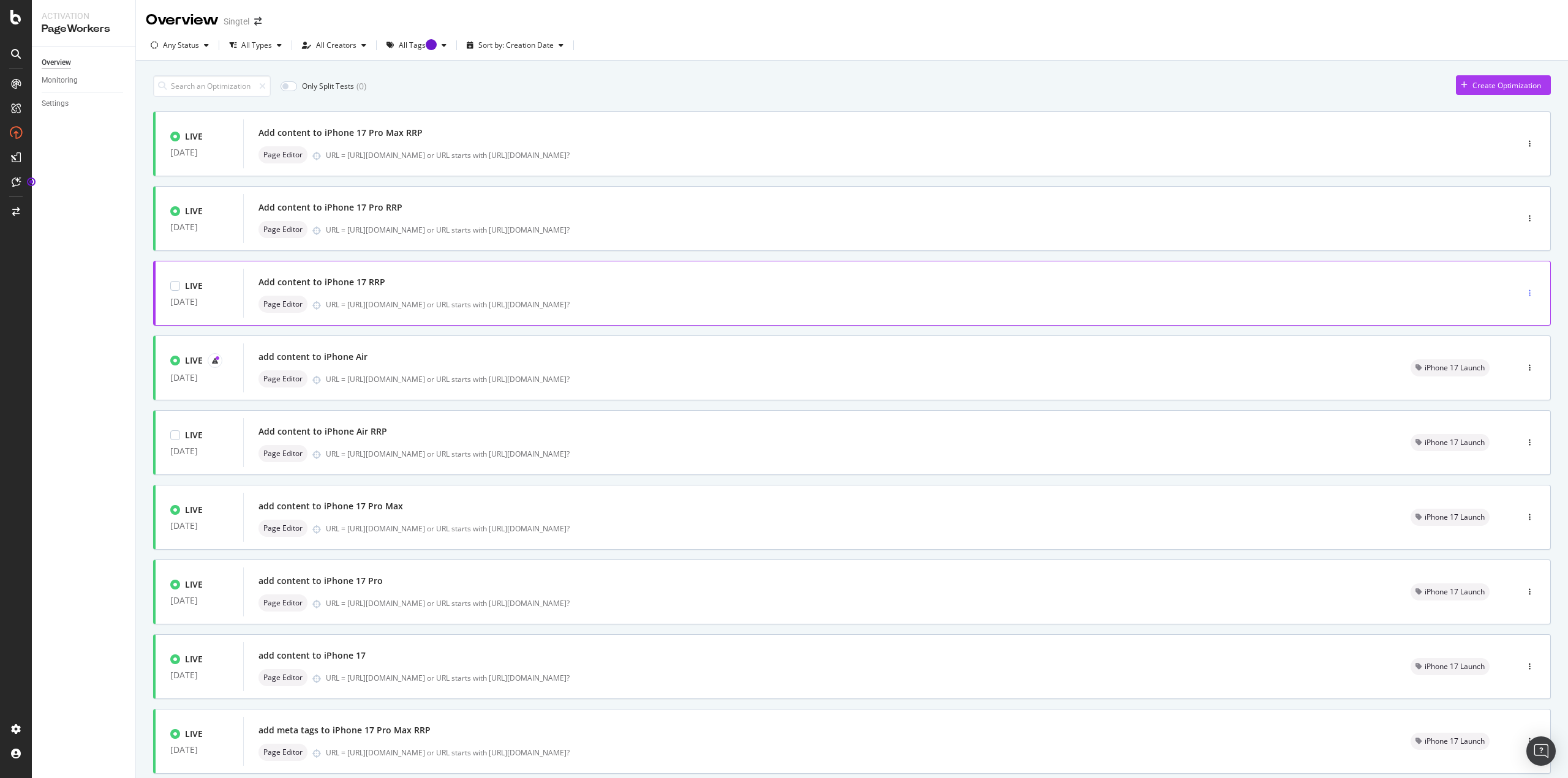
click at [1524, 290] on div "button" at bounding box center [1530, 293] width 12 height 7
click at [1505, 360] on div "Tags" at bounding box center [1504, 356] width 17 height 10
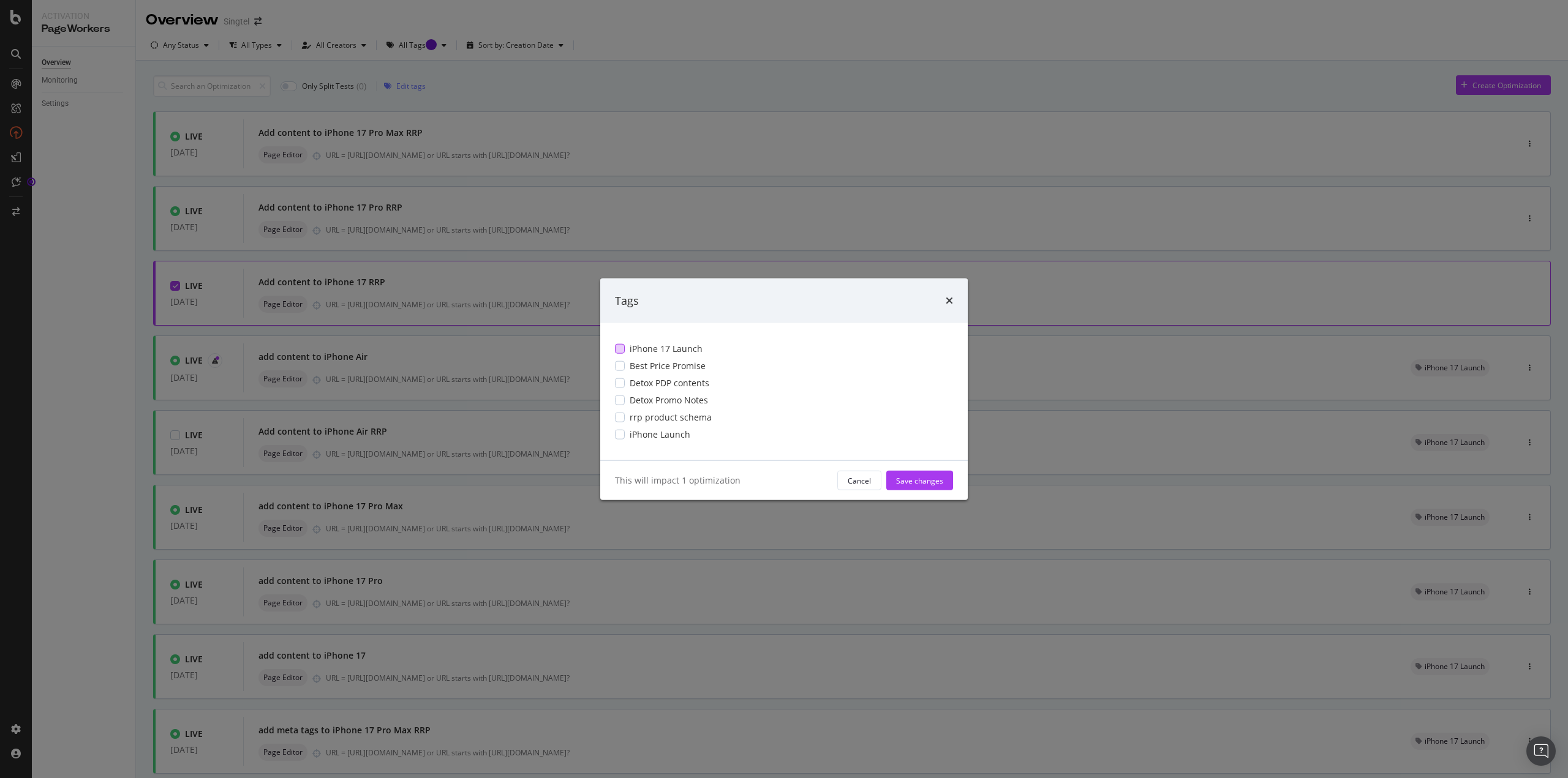
click at [667, 348] on span "iPhone 17 Launch" at bounding box center [666, 348] width 73 height 12
click at [943, 299] on div "Tags" at bounding box center [784, 301] width 338 height 16
click at [951, 298] on icon "times" at bounding box center [949, 301] width 7 height 10
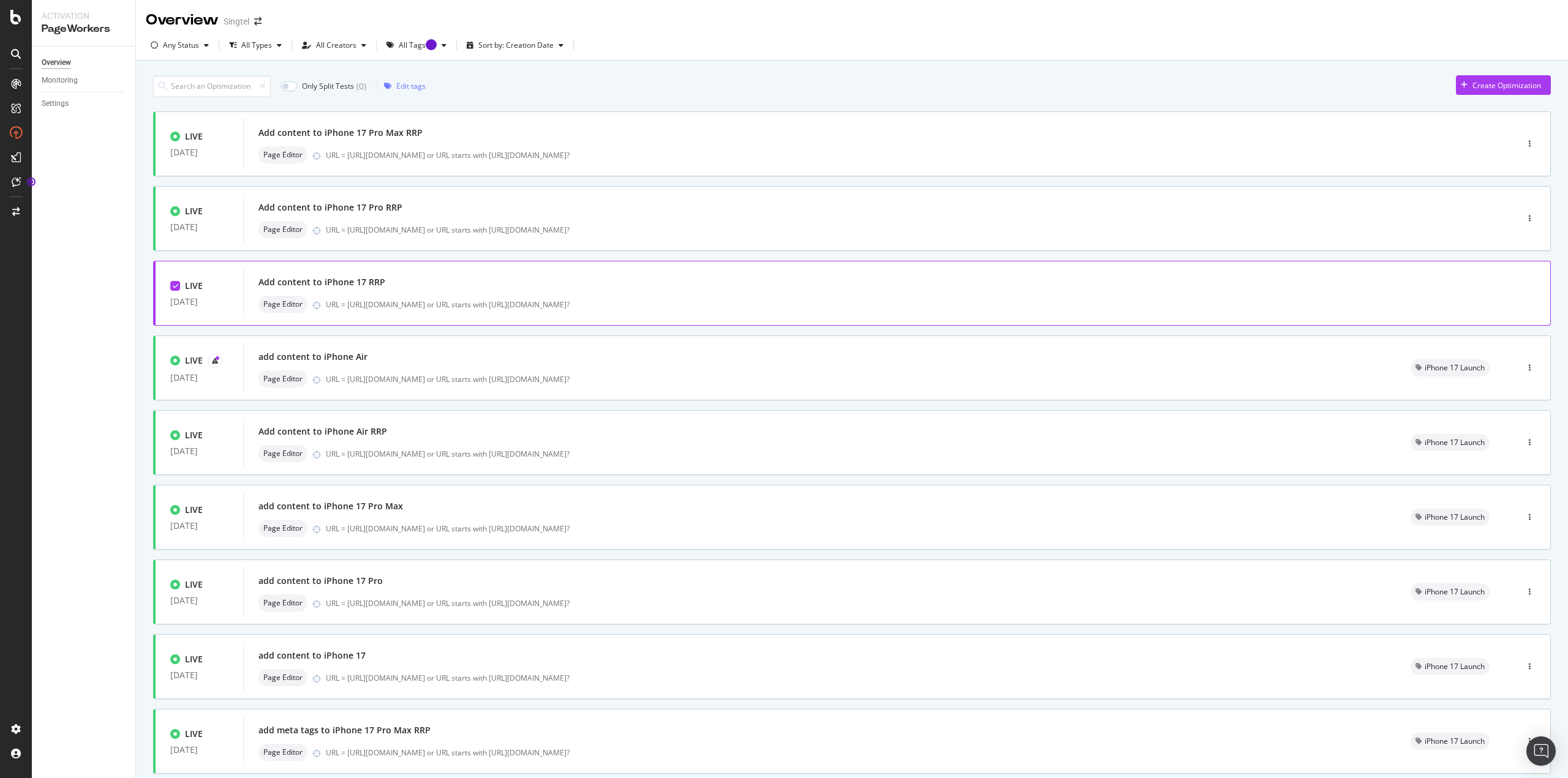
click at [1211, 79] on div "Only Split Tests ( 0 ) Edit tags Create Optimization" at bounding box center [852, 86] width 1398 height 21
click at [172, 281] on div at bounding box center [175, 286] width 10 height 10
click at [68, 293] on div "Overview Monitoring Settings" at bounding box center [84, 412] width 103 height 732
